Goal: Transaction & Acquisition: Purchase product/service

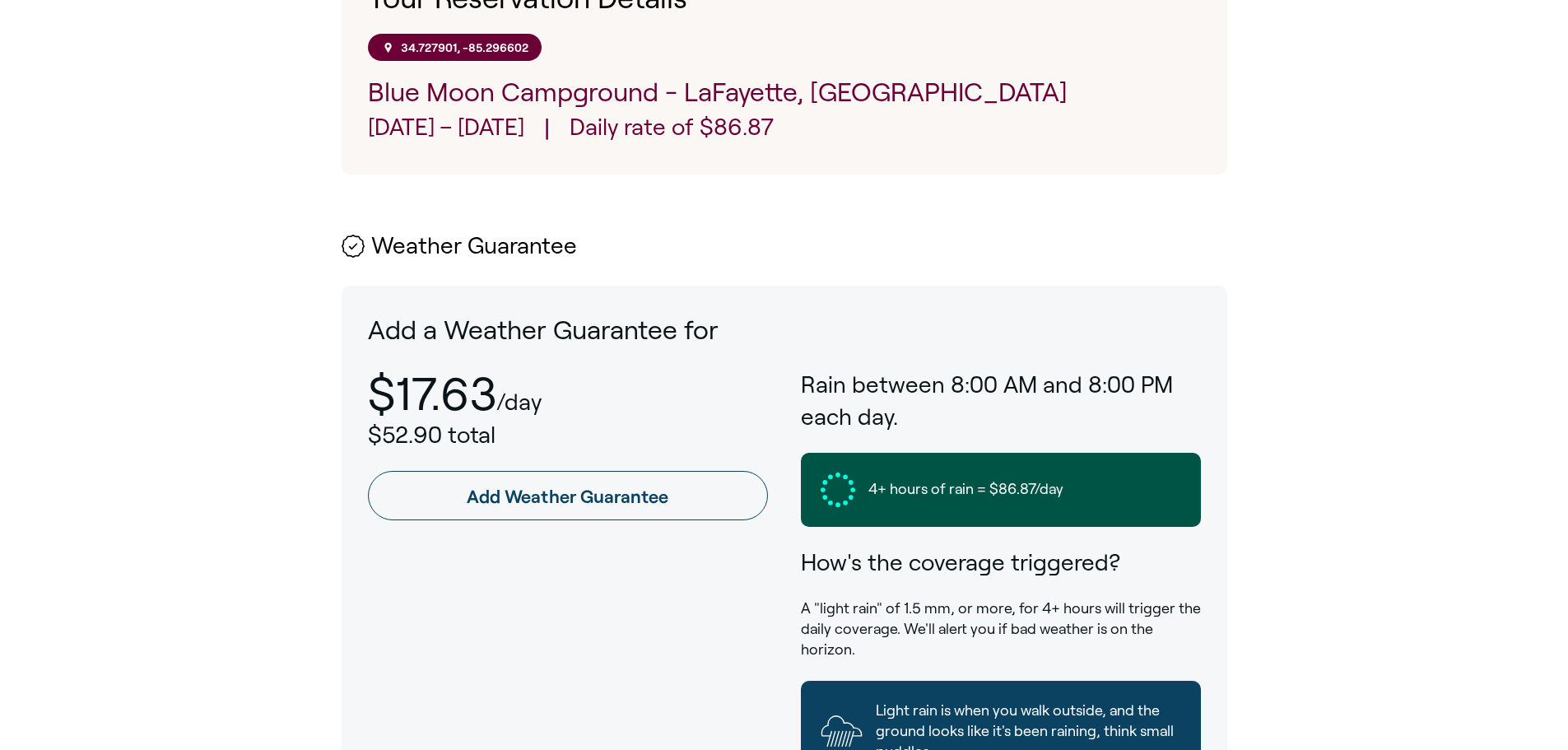
scroll to position [644, 0]
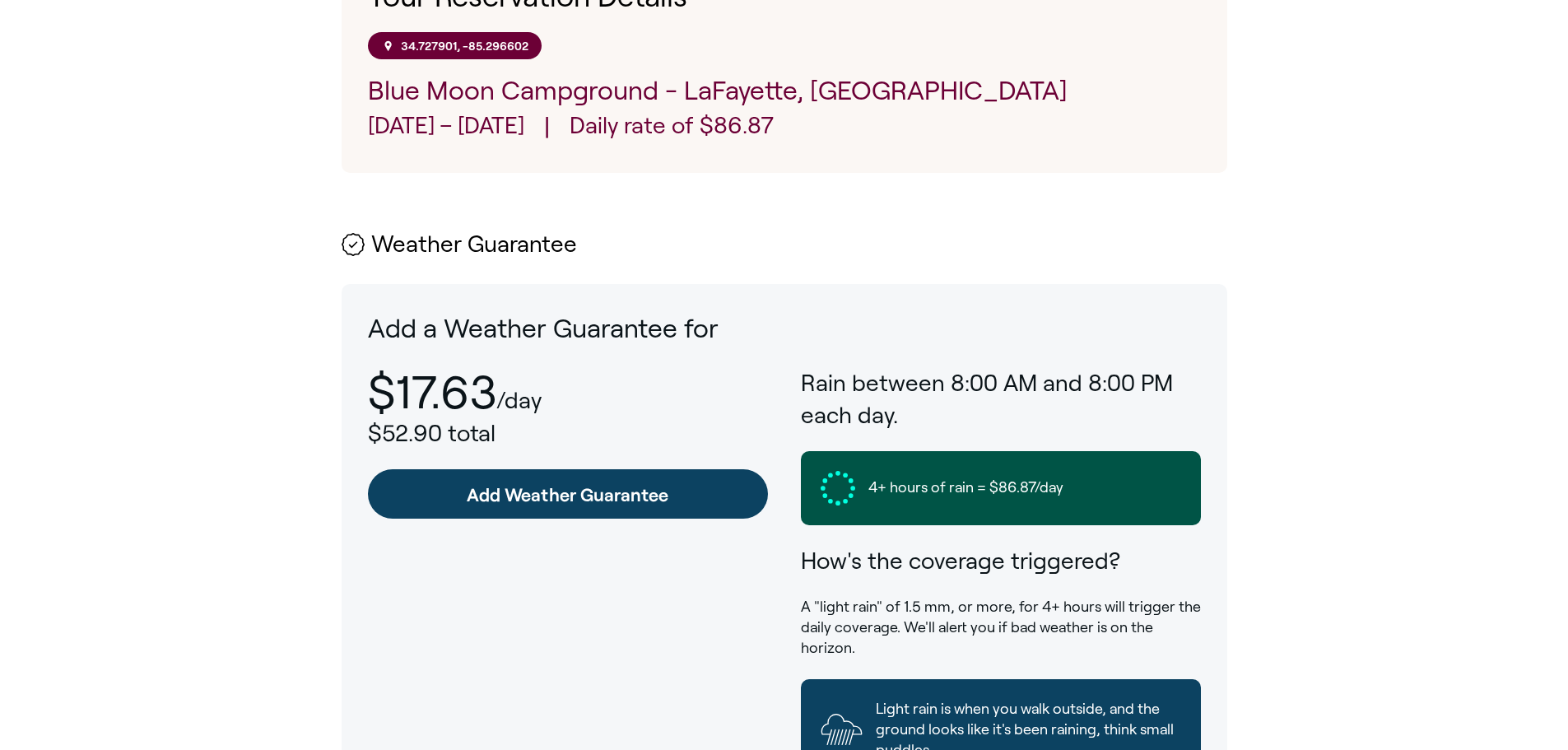
click at [535, 502] on link "Add Weather Guarantee" at bounding box center [569, 494] width 401 height 49
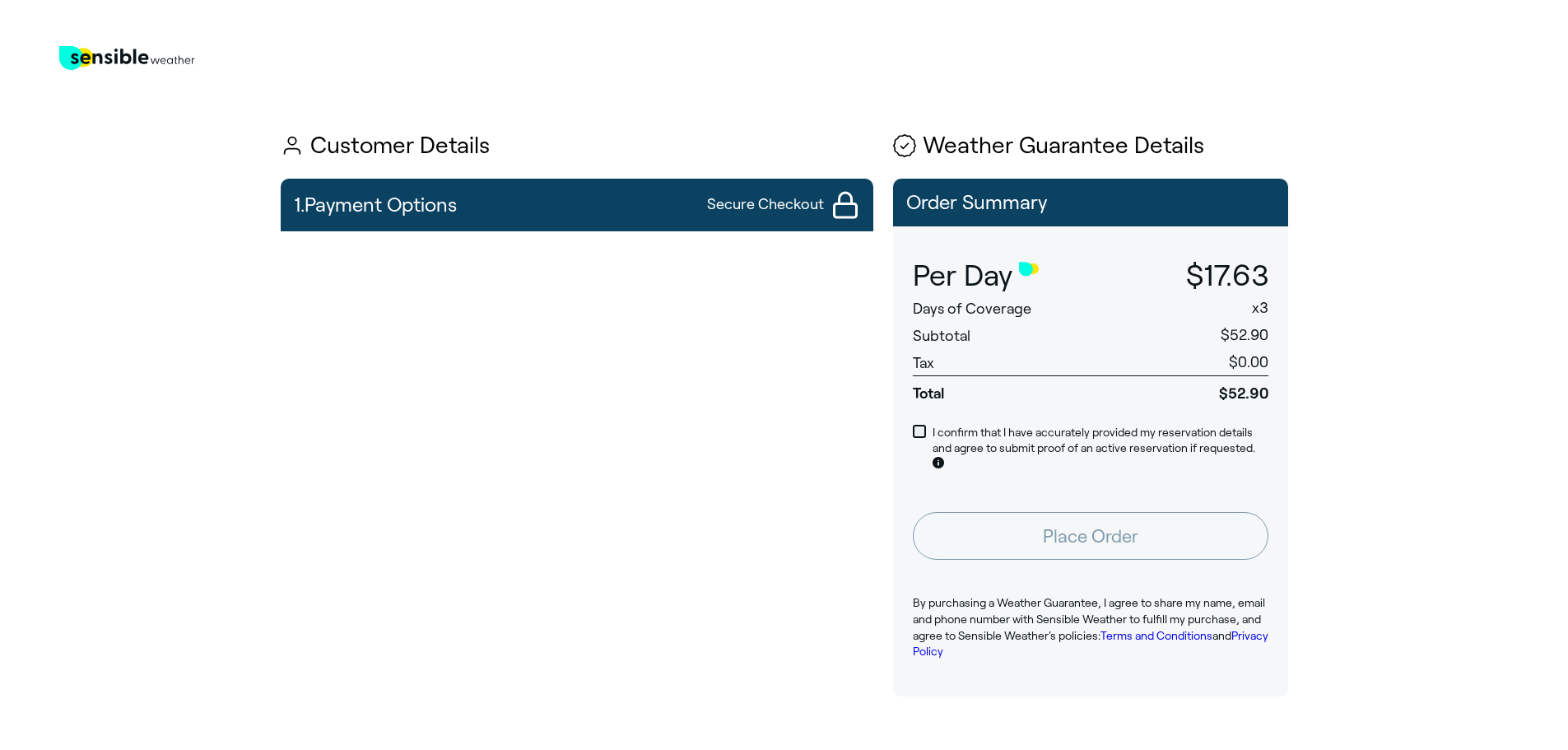
click at [914, 433] on span at bounding box center [919, 432] width 13 height 13
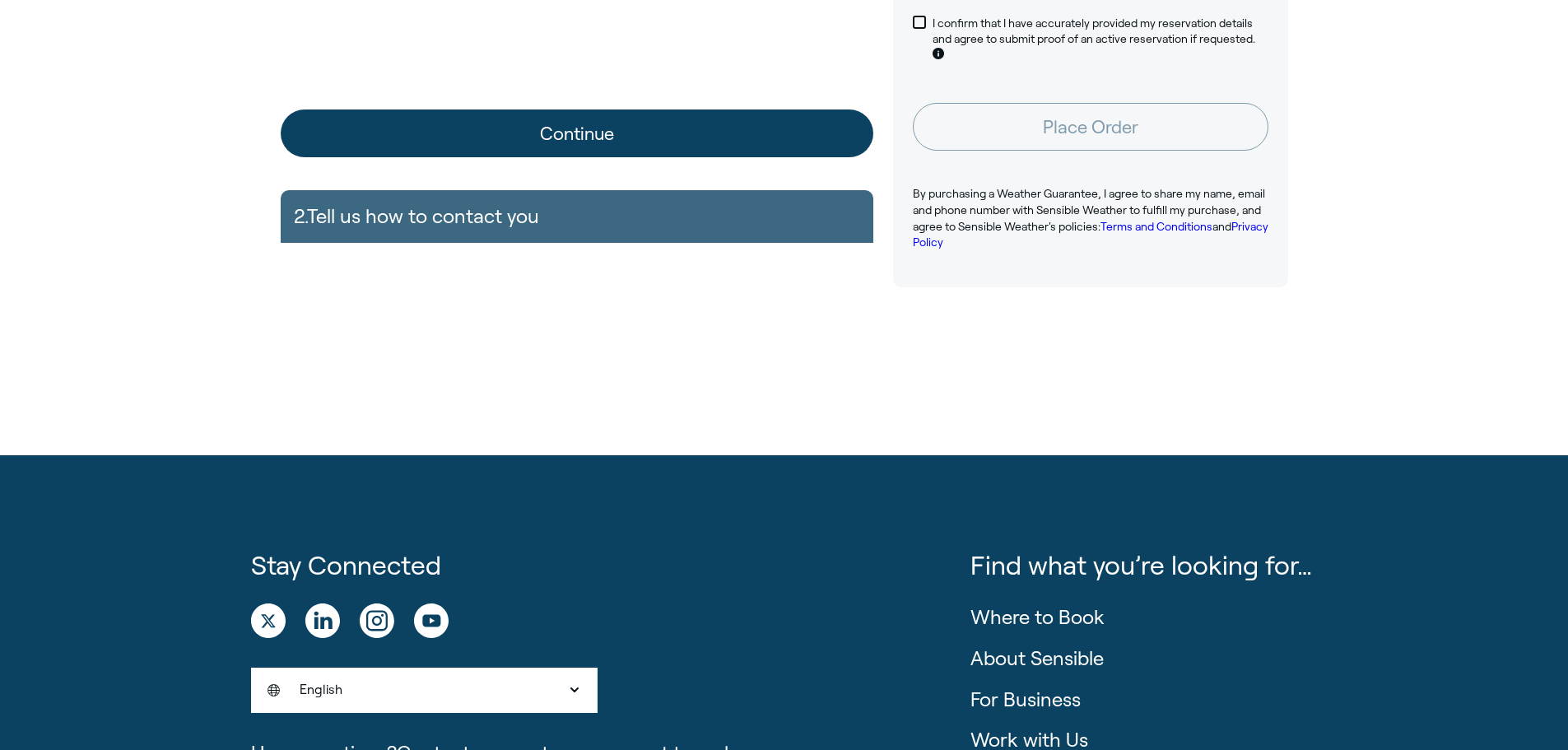
scroll to position [412, 0]
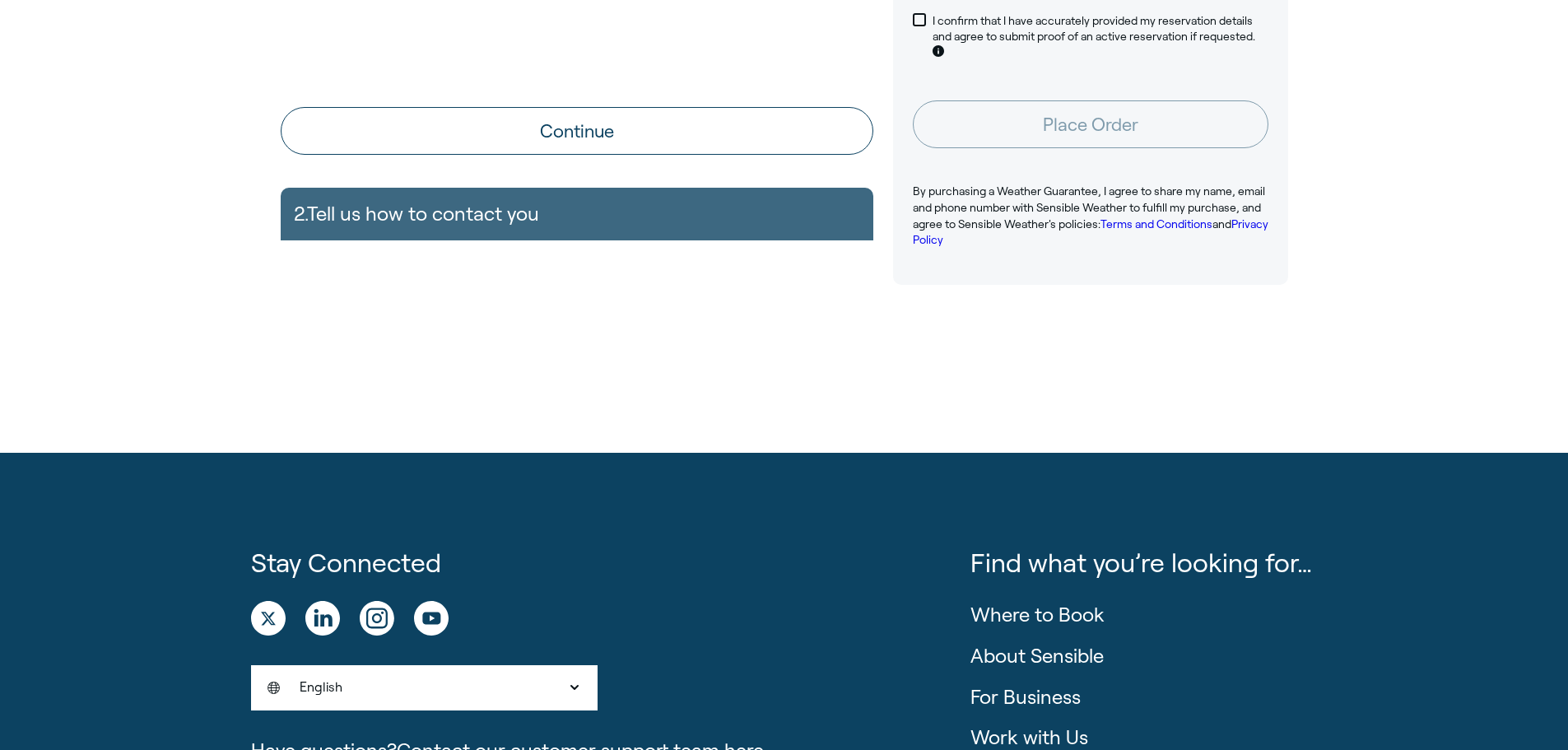
click at [437, 214] on div "2. Tell us how to contact you Name Email Phone +1 United States of America +1 U…" at bounding box center [576, 214] width 592 height 53
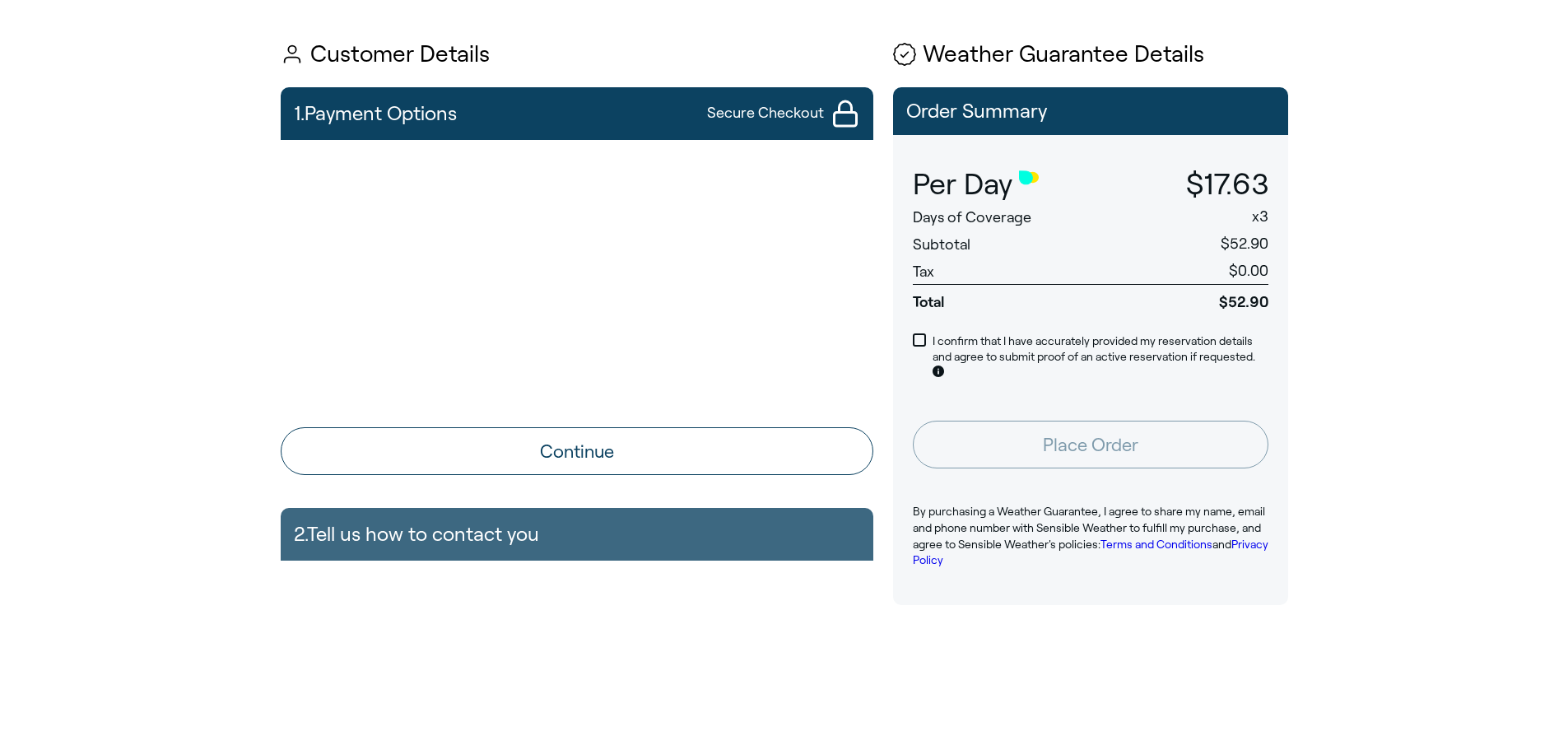
scroll to position [82, 0]
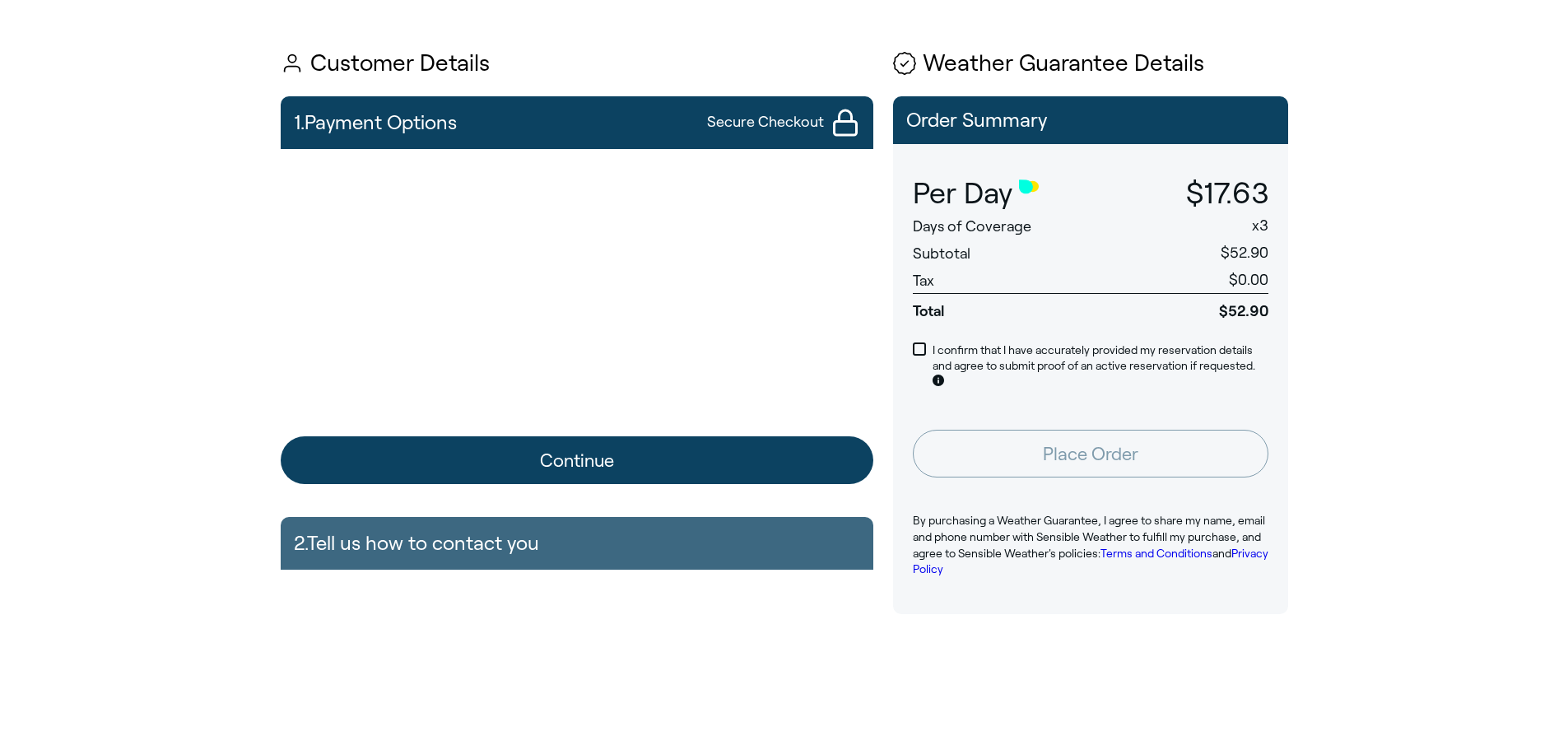
click at [539, 469] on button "Continue" at bounding box center [576, 460] width 592 height 48
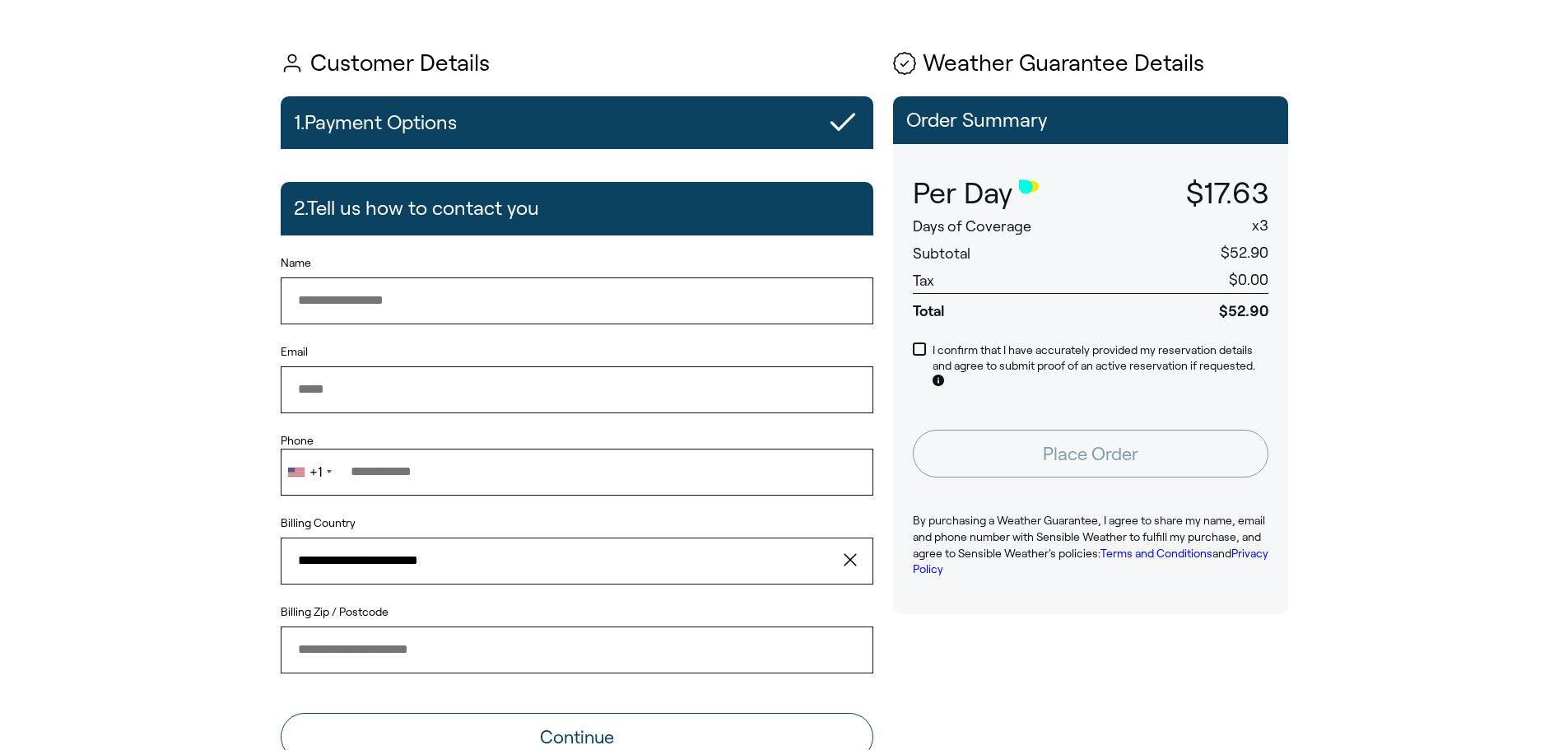
click at [401, 288] on input "Name" at bounding box center [576, 300] width 592 height 46
type input "**********"
type input "*****"
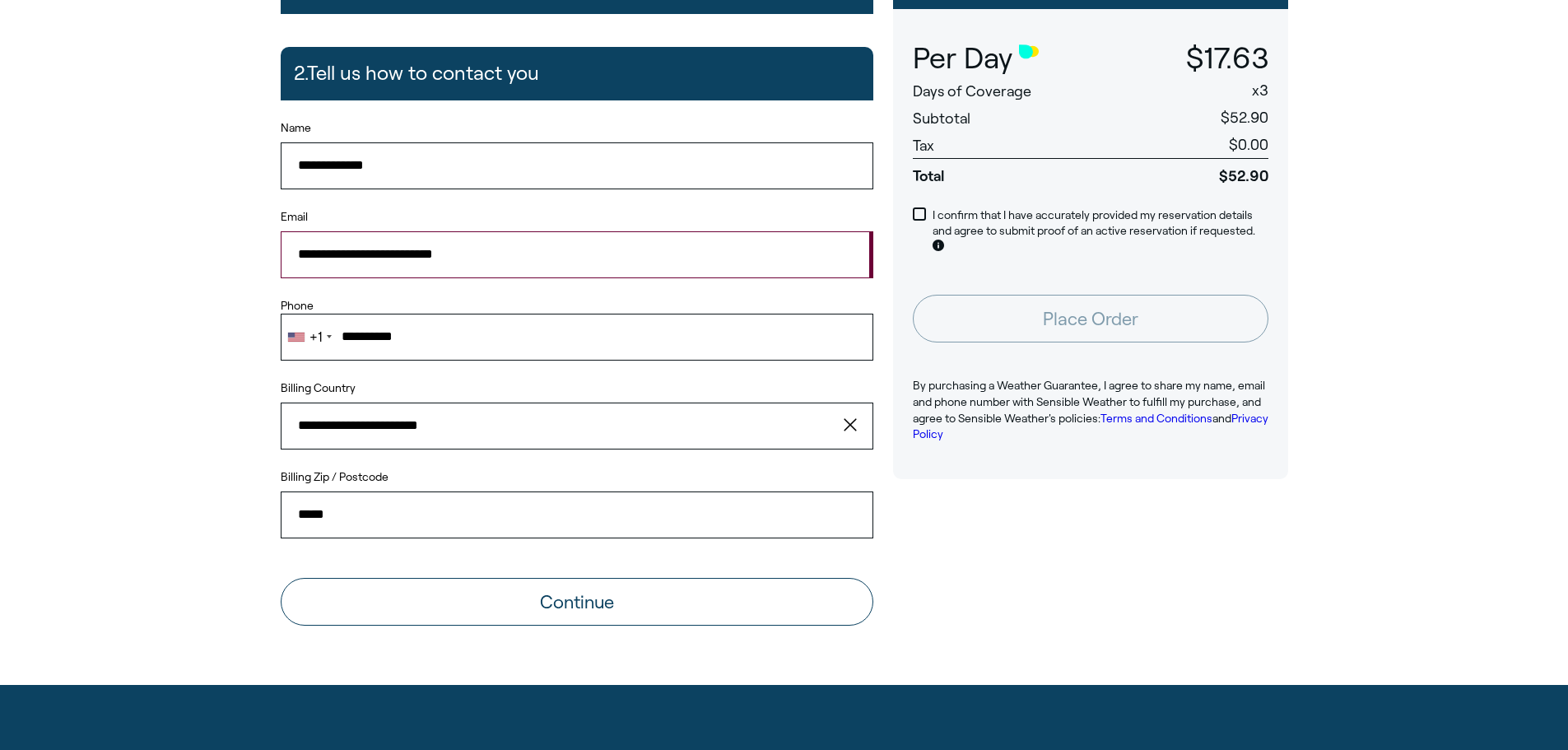
scroll to position [247, 0]
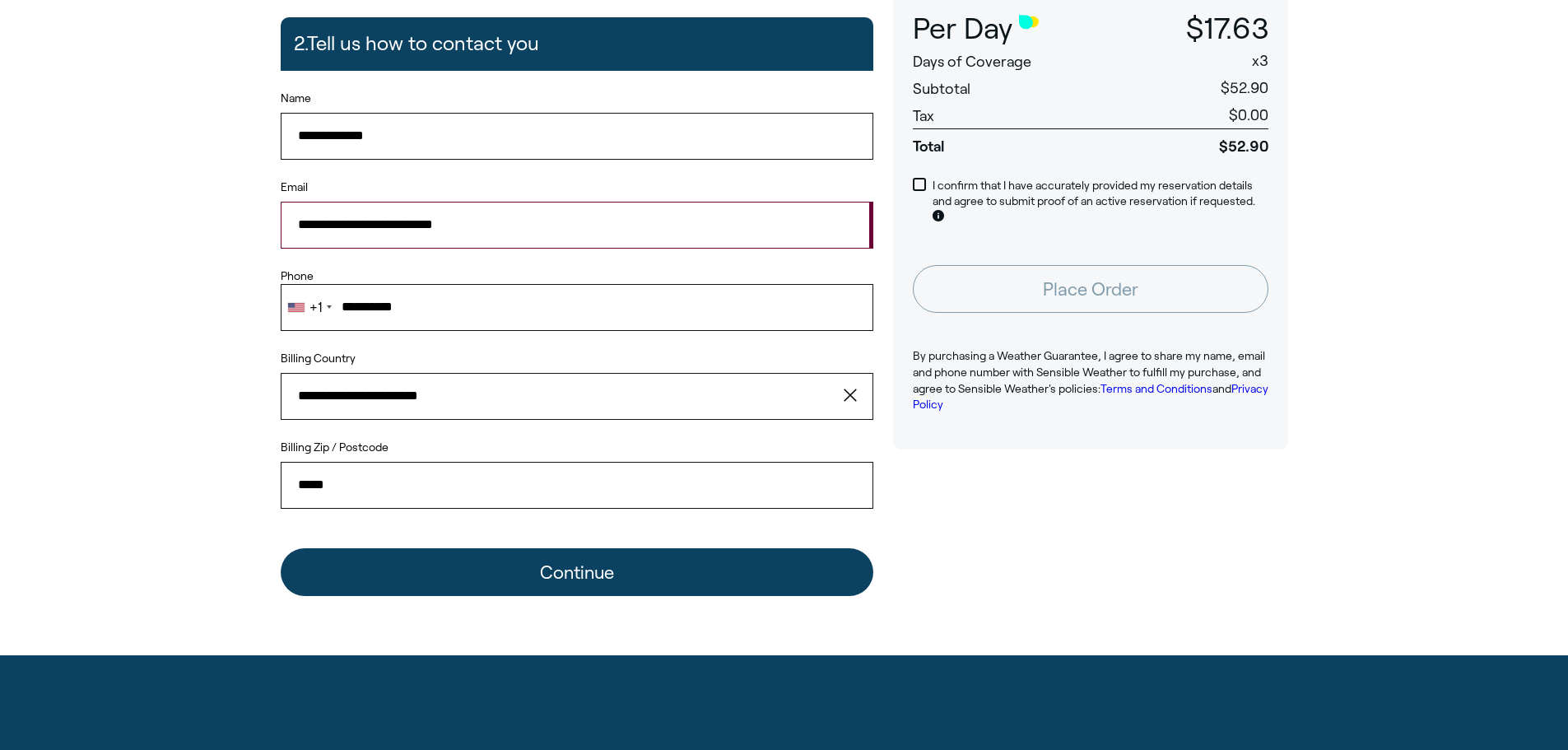
click at [552, 587] on button "Continue" at bounding box center [576, 571] width 592 height 48
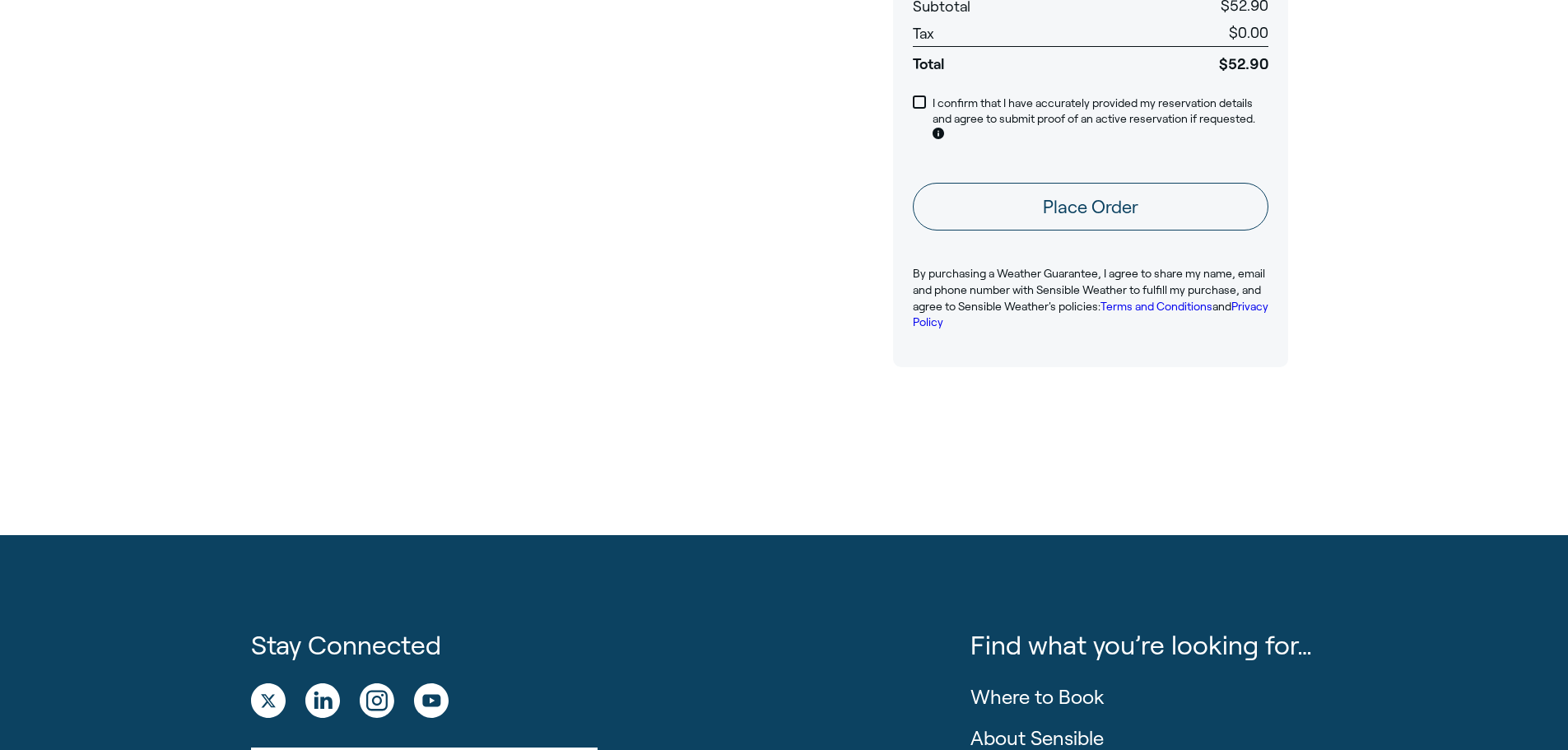
scroll to position [0, 0]
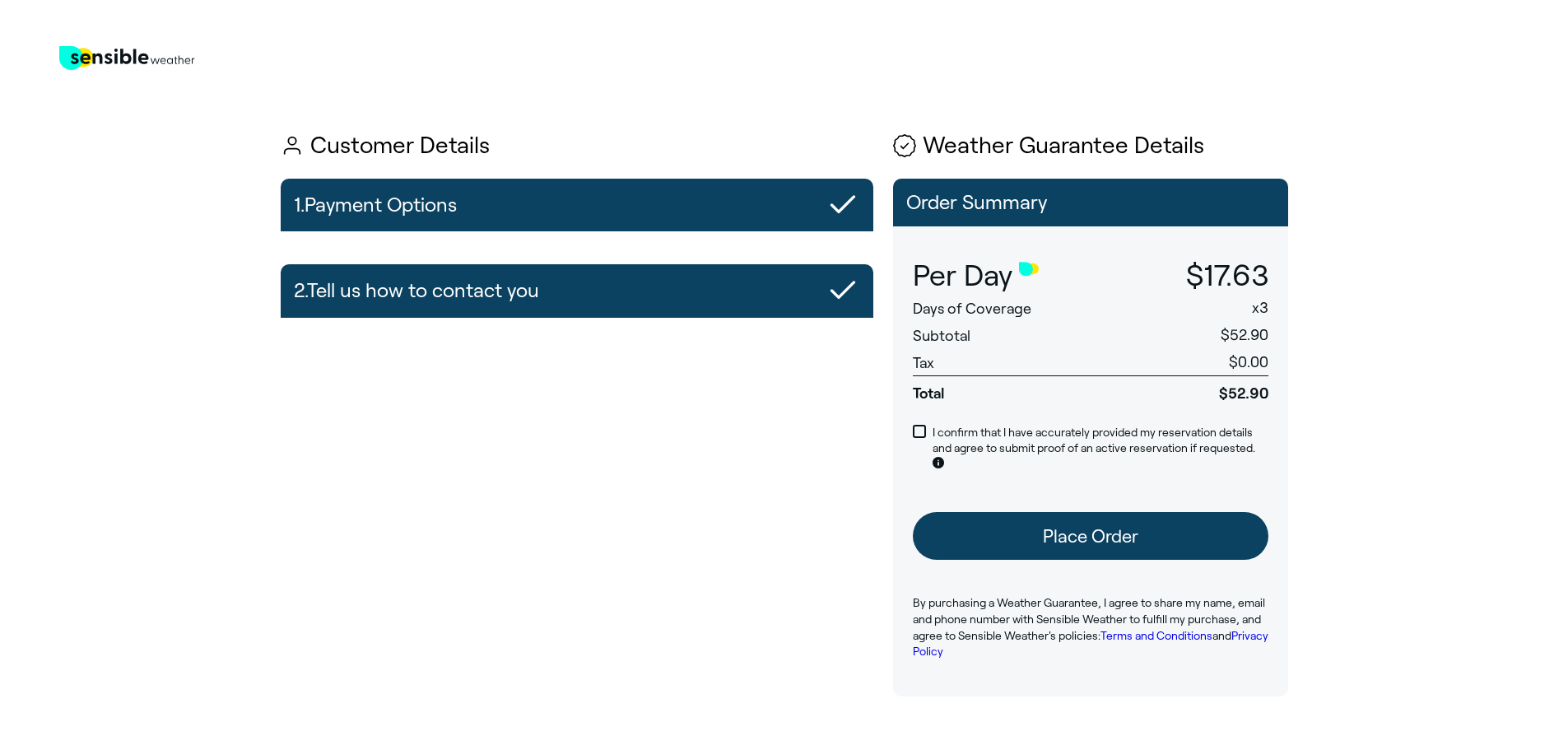
click at [1099, 523] on button "Place Order" at bounding box center [1090, 536] width 355 height 48
